Goal: Task Accomplishment & Management: Complete application form

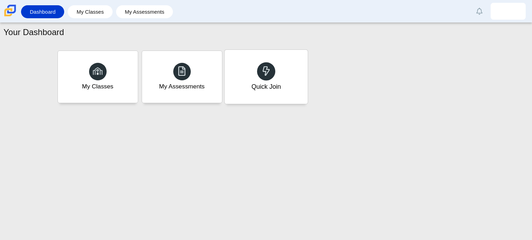
click at [299, 66] on div "Quick Join" at bounding box center [265, 77] width 83 height 54
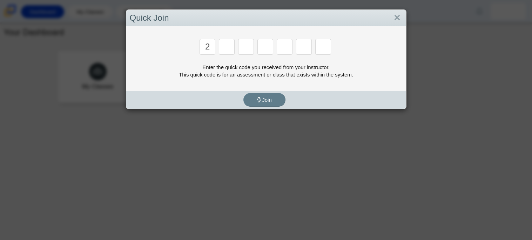
type input "2"
type input "c"
type input "u"
type input "p"
type input "s"
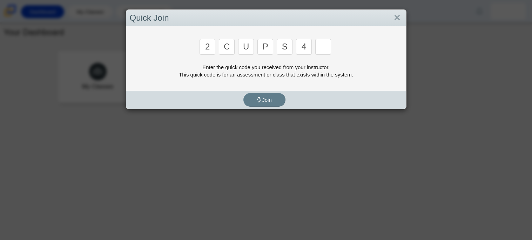
type input "4"
type input "a"
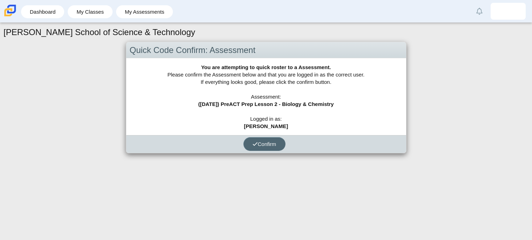
click at [255, 147] on button "Confirm" at bounding box center [264, 144] width 42 height 14
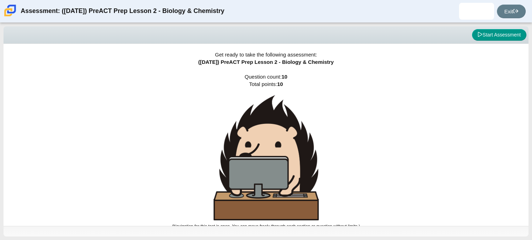
scroll to position [4, 0]
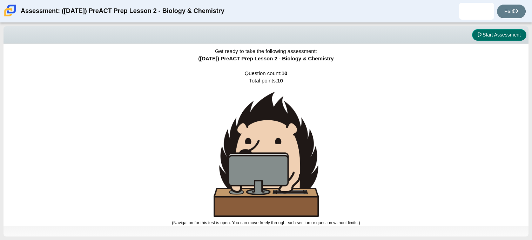
click at [482, 38] on button "Start Assessment" at bounding box center [499, 35] width 54 height 12
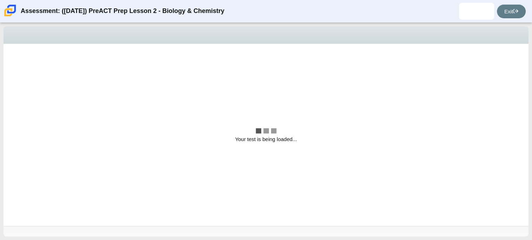
scroll to position [0, 0]
select select "88c27e0d-eae0-4ba9-ac20-9160ce6547ef"
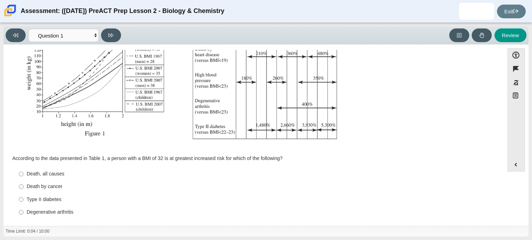
scroll to position [149, 0]
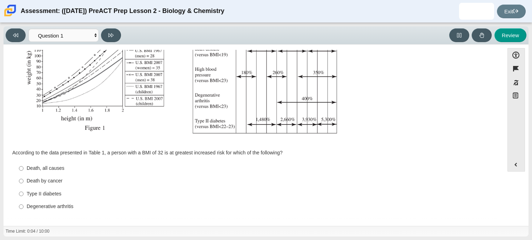
click at [466, 64] on div "Assessment items" at bounding box center [253, 24] width 481 height 235
click at [36, 194] on div "Type II diabetes" at bounding box center [259, 193] width 465 height 7
click at [23, 194] on input "Type II [MEDICAL_DATA] II [MEDICAL_DATA]" at bounding box center [21, 193] width 5 height 13
radio input "true"
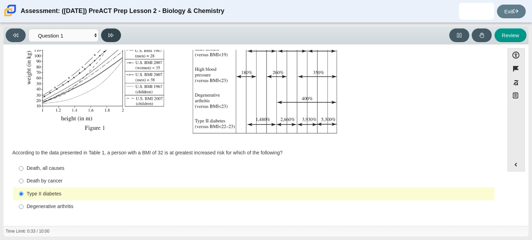
click at [112, 33] on icon at bounding box center [110, 35] width 5 height 4
select select "f31ee183-ab53-48c9-9374-3a18949ab500"
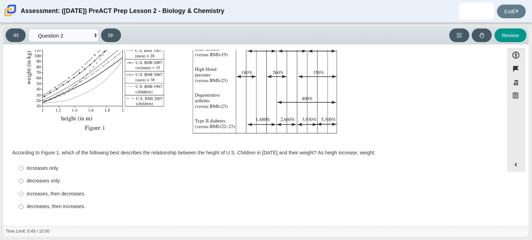
click at [49, 167] on div "increases only." at bounding box center [259, 168] width 465 height 7
click at [23, 167] on input "increases only. increases only." at bounding box center [21, 168] width 5 height 13
radio input "true"
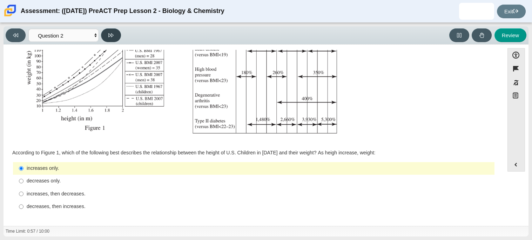
click at [109, 35] on icon at bounding box center [110, 35] width 5 height 5
select select "45e82964-709e-4180-9336-970e18221224"
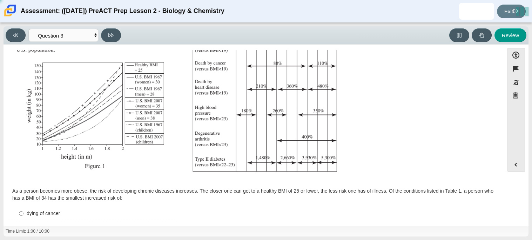
scroll to position [156, 0]
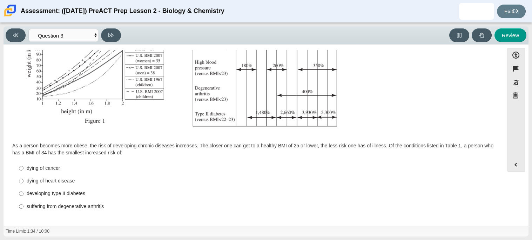
click at [40, 194] on div "developing type II diabetes" at bounding box center [259, 193] width 465 height 7
click at [23, 194] on input "developing [MEDICAL_DATA] developing [MEDICAL_DATA]" at bounding box center [21, 193] width 5 height 13
radio input "true"
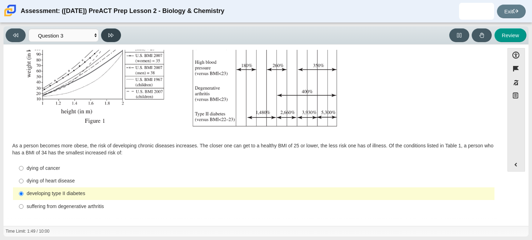
click at [112, 41] on button at bounding box center [111, 35] width 20 height 14
select select "71dcacfe-cf8b-4cdc-be22-b82c8aec5da2"
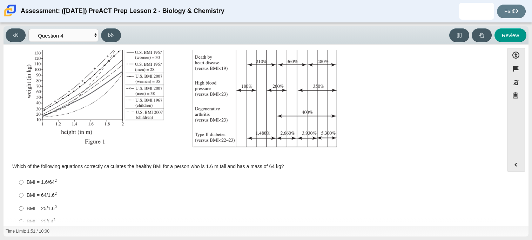
scroll to position [150, 0]
